Goal: Use online tool/utility: Utilize a website feature to perform a specific function

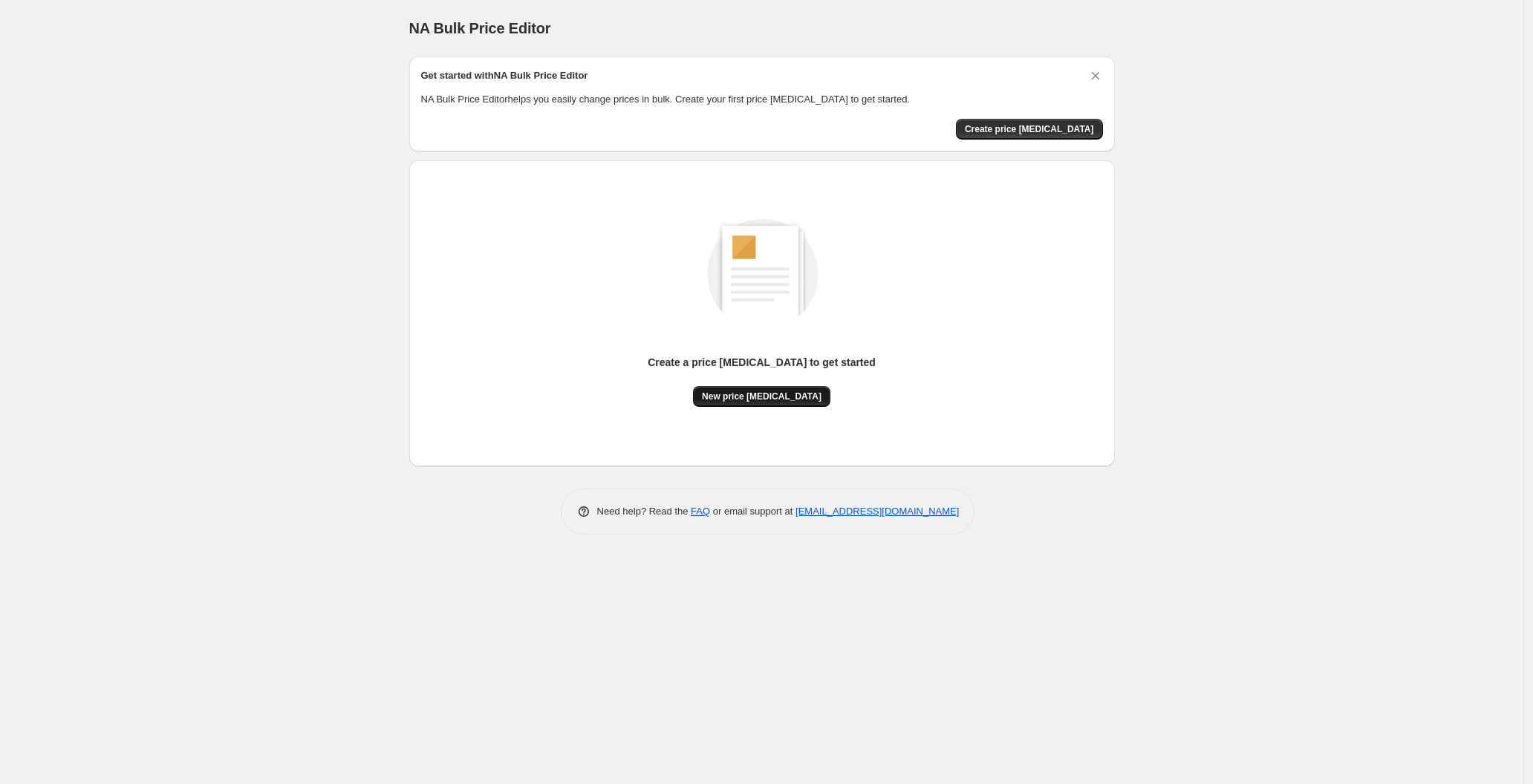
click at [731, 401] on span "New price [MEDICAL_DATA]" at bounding box center [761, 396] width 120 height 12
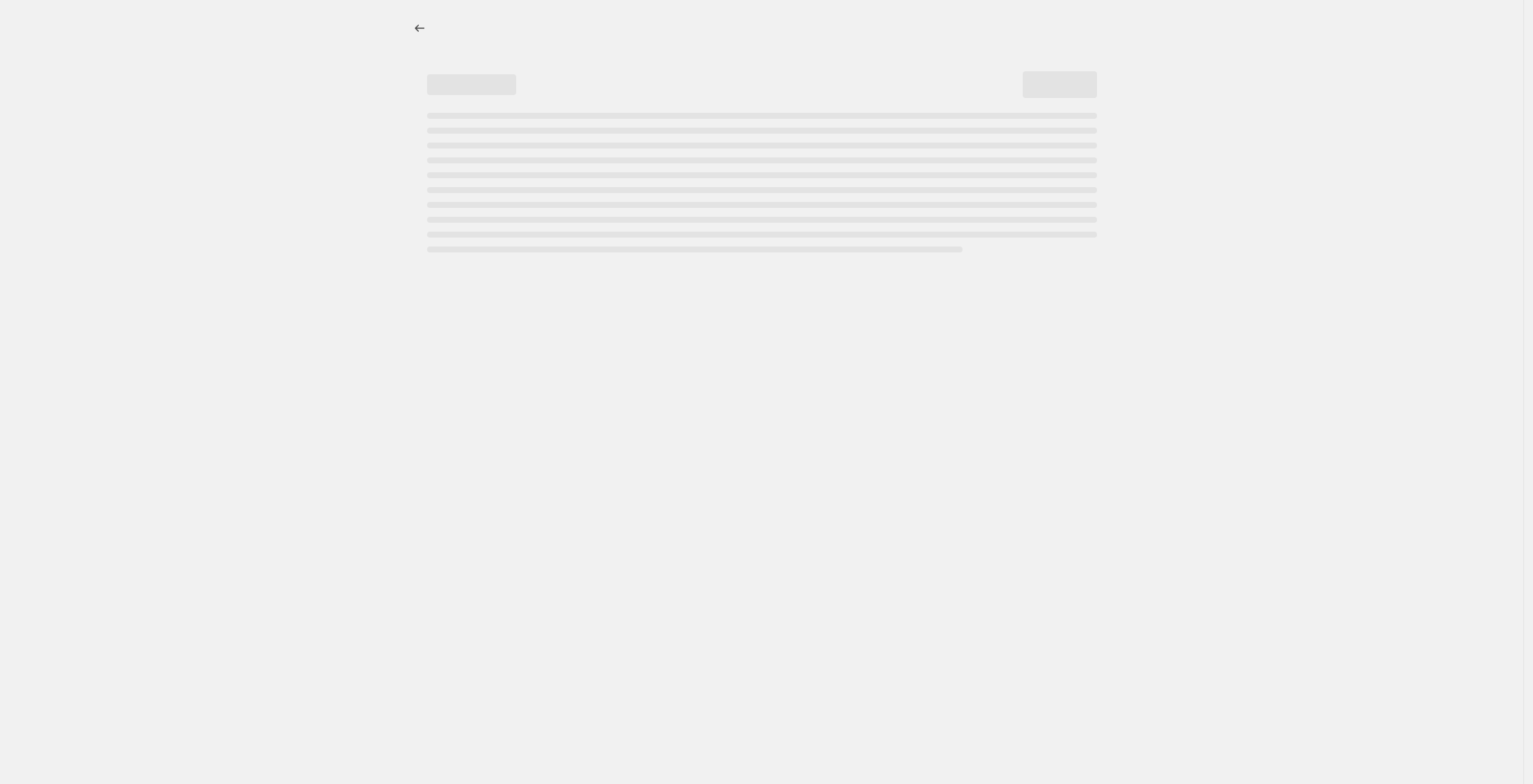
select select "percentage"
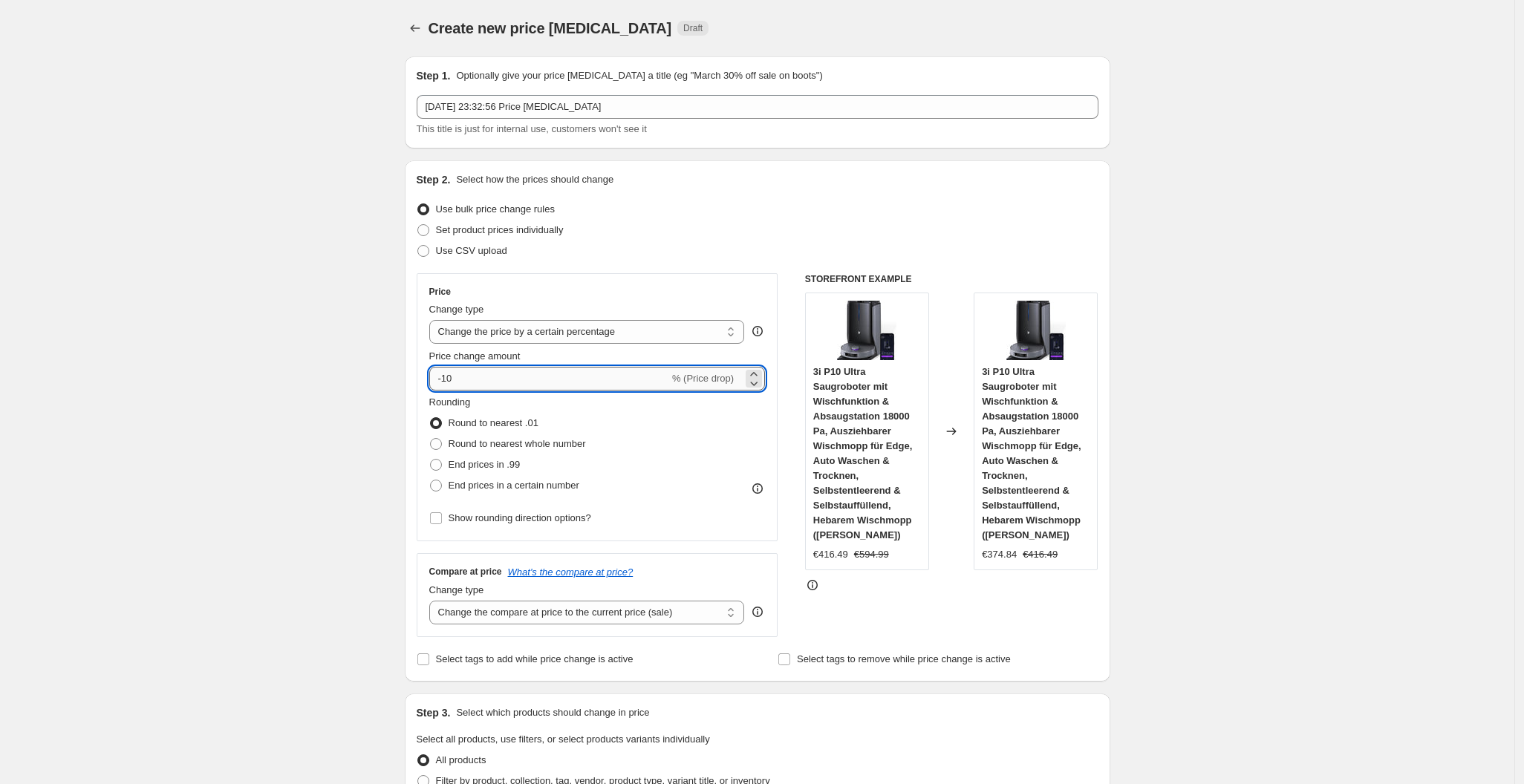
click at [496, 381] on input "-10" at bounding box center [550, 378] width 240 height 24
type input "-1"
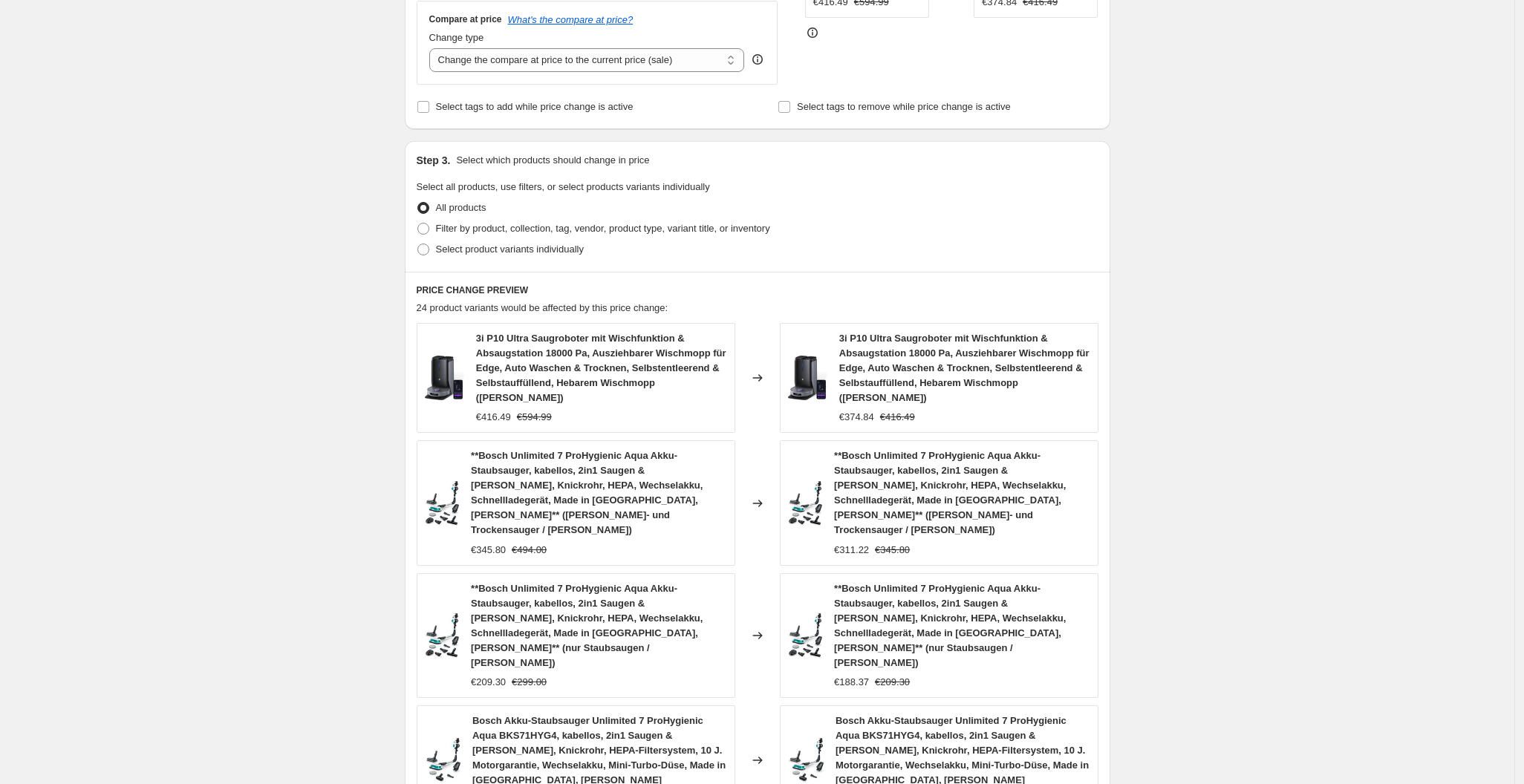
scroll to position [891, 0]
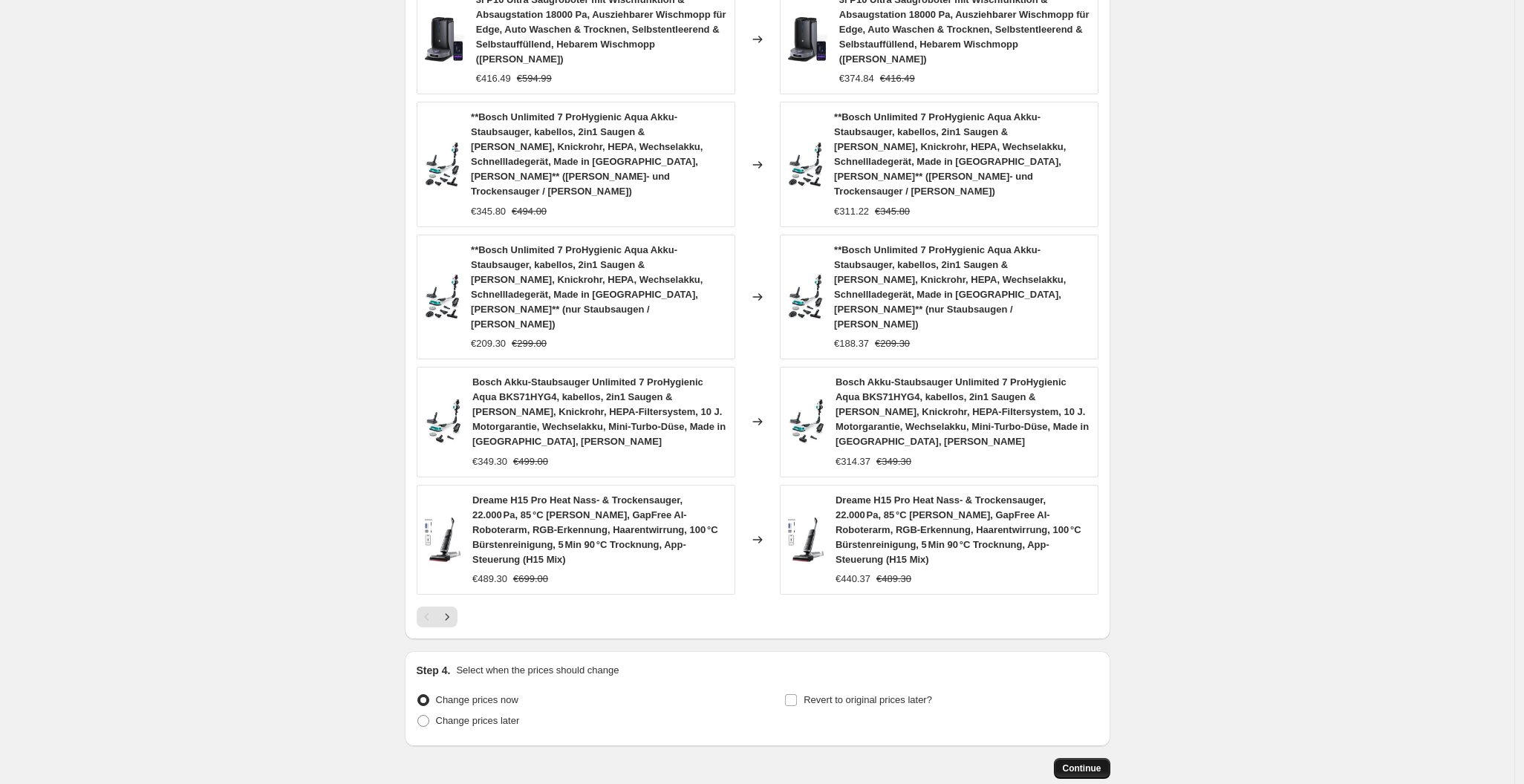
type input "-25"
click at [1098, 763] on span "Continue" at bounding box center [1082, 769] width 39 height 12
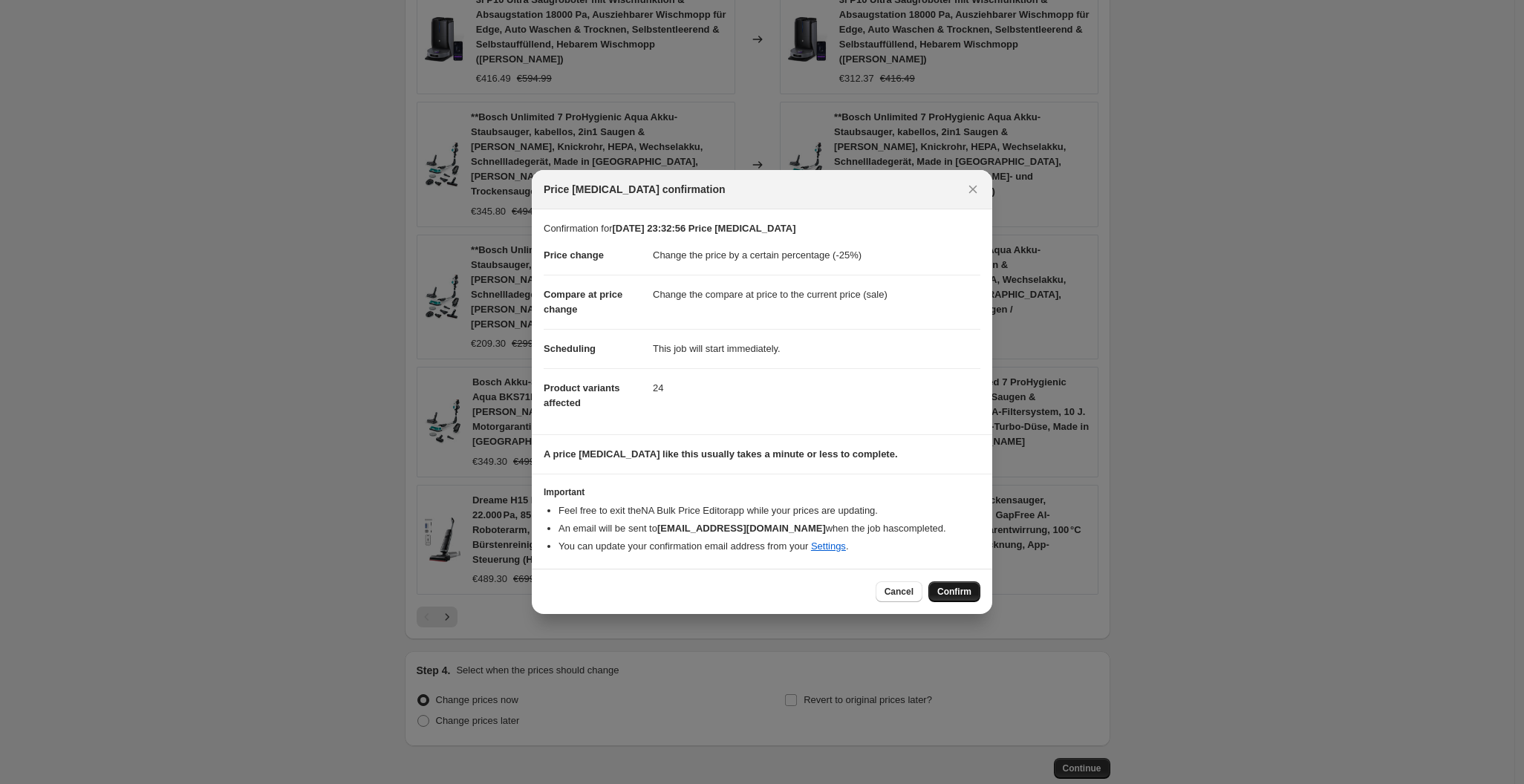
click at [939, 596] on button "Confirm" at bounding box center [954, 592] width 52 height 21
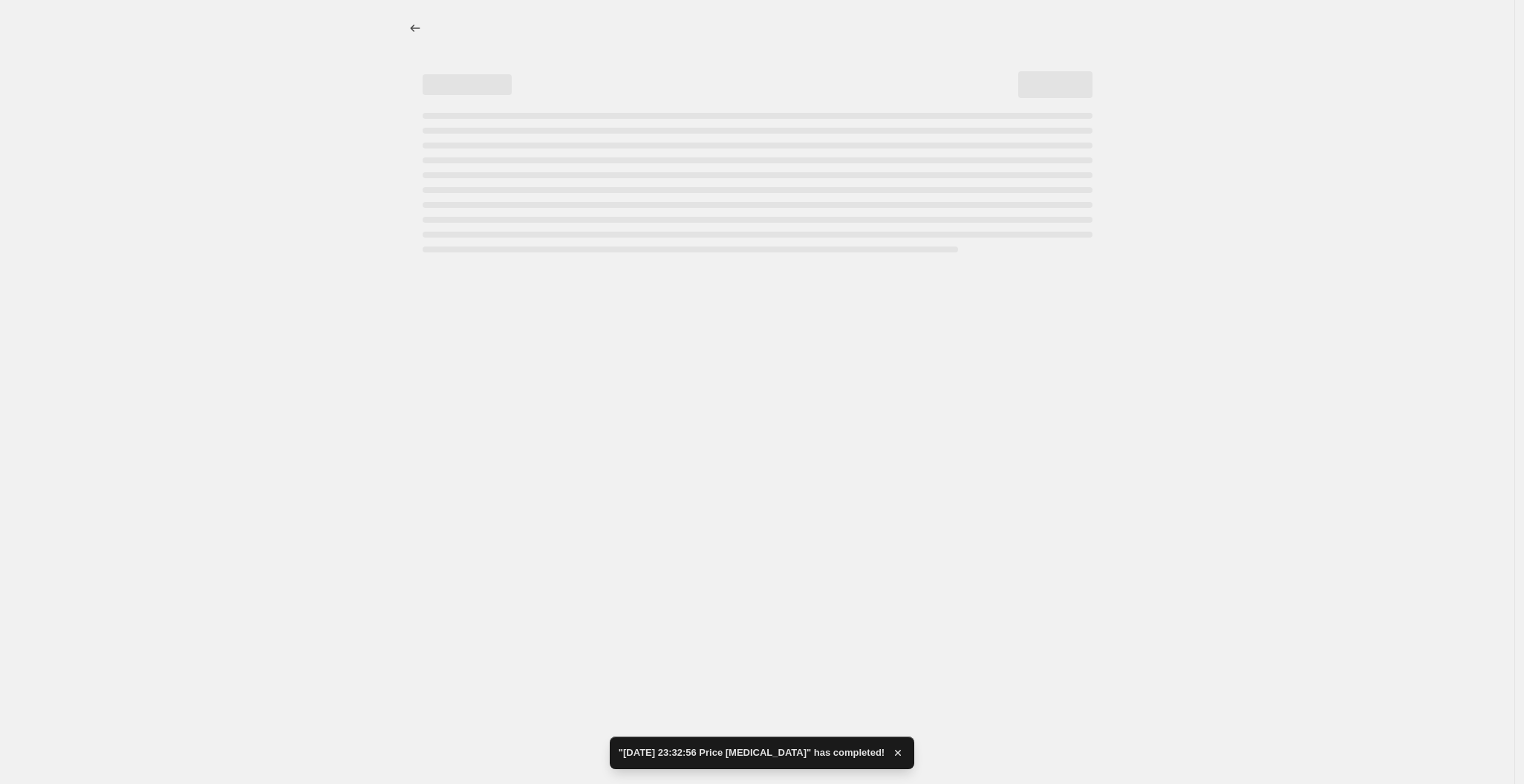
select select "percentage"
